Goal: Complete application form

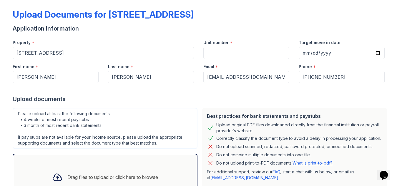
scroll to position [26, 0]
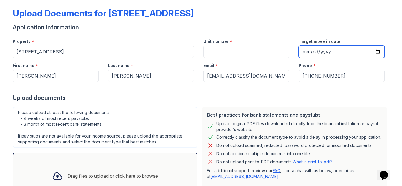
click at [381, 53] on input "Target move in date" at bounding box center [341, 52] width 86 height 12
click at [376, 51] on input "Target move in date" at bounding box center [341, 52] width 86 height 12
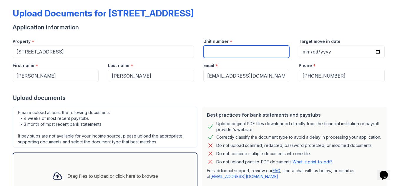
type input "[DATE]"
click at [254, 51] on input "Unit number" at bounding box center [246, 52] width 86 height 12
type input "ch"
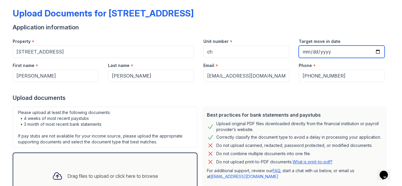
click at [377, 54] on input "[DATE]" at bounding box center [341, 52] width 86 height 12
type input "[DATE]"
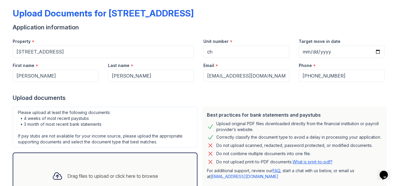
click at [347, 94] on div "Upload documents" at bounding box center [201, 98] width 376 height 8
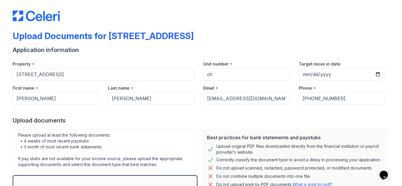
scroll to position [64, 0]
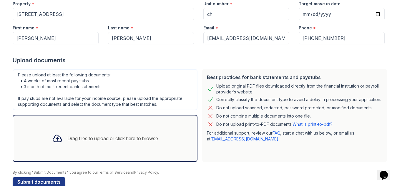
click at [100, 141] on div "Drag files to upload or click here to browse" at bounding box center [112, 138] width 91 height 7
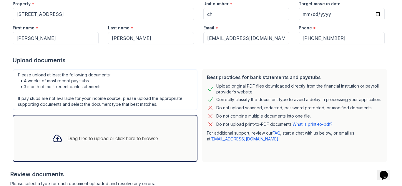
scroll to position [131, 0]
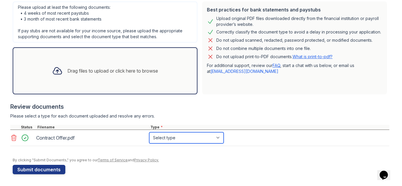
click at [218, 135] on select "Select type Paystub Bank Statement Offer Letter Tax Documents Benefit Award Let…" at bounding box center [186, 137] width 74 height 11
select select "offer_letter"
click at [149, 132] on select "Select type Paystub Bank Statement Offer Letter Tax Documents Benefit Award Let…" at bounding box center [186, 137] width 74 height 11
click at [221, 118] on div "Please select a type for each document uploaded and resolve any errors." at bounding box center [199, 116] width 379 height 6
click at [67, 74] on div "Drag files to upload or click here to browse" at bounding box center [112, 70] width 91 height 7
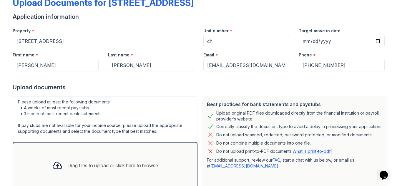
scroll to position [31, 0]
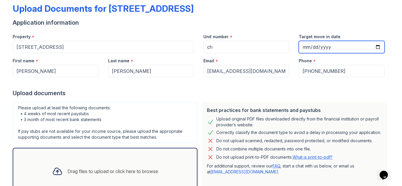
click at [377, 48] on input "[DATE]" at bounding box center [341, 47] width 86 height 12
type input "[DATE]"
click at [348, 96] on div "Upload documents" at bounding box center [201, 93] width 376 height 8
click at [378, 49] on input "[DATE]" at bounding box center [341, 47] width 86 height 12
click at [364, 31] on div "Target move in date" at bounding box center [341, 35] width 86 height 12
